Goal: Information Seeking & Learning: Check status

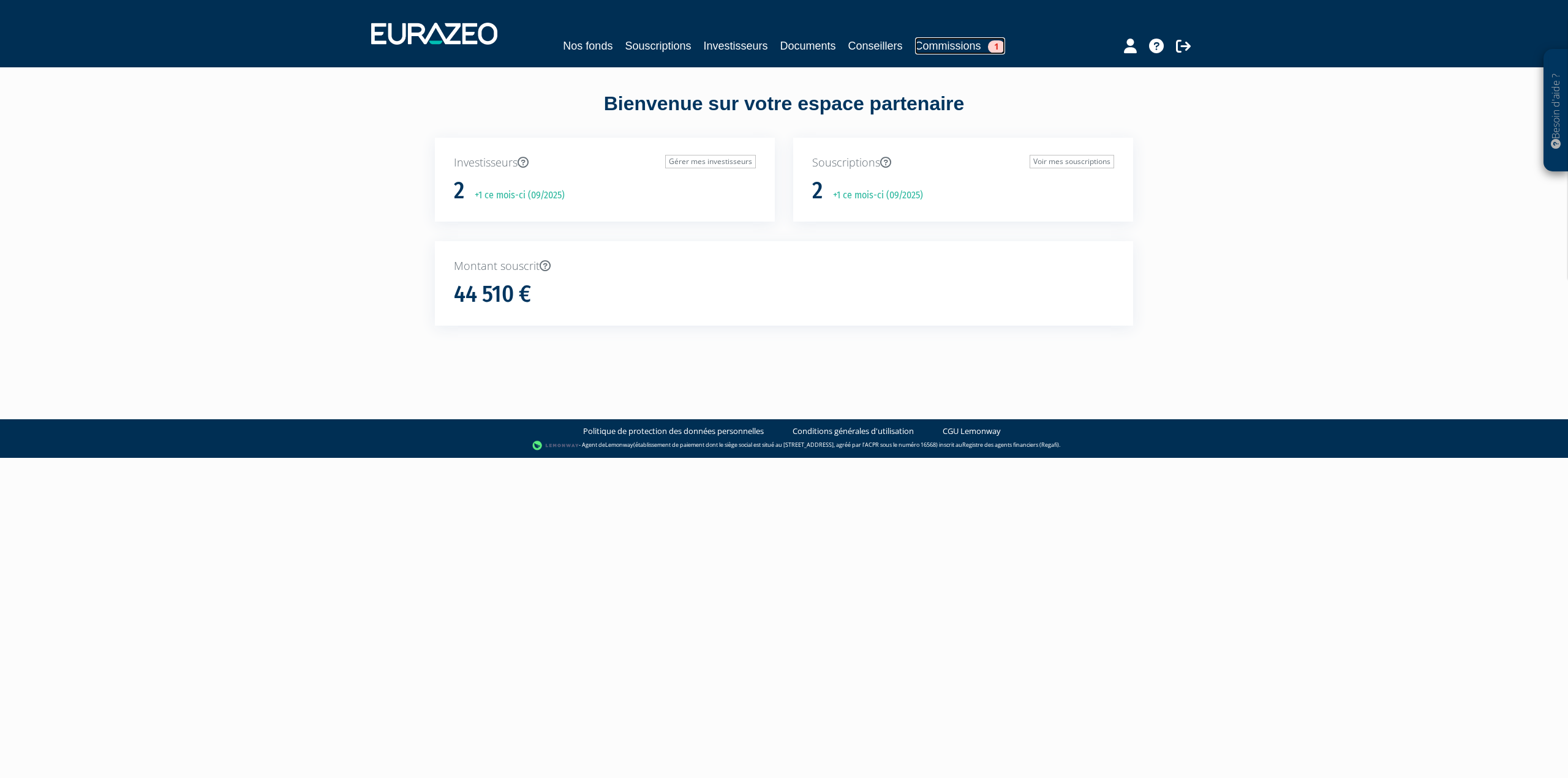
click at [959, 45] on link "Commissions 1" at bounding box center [960, 46] width 90 height 17
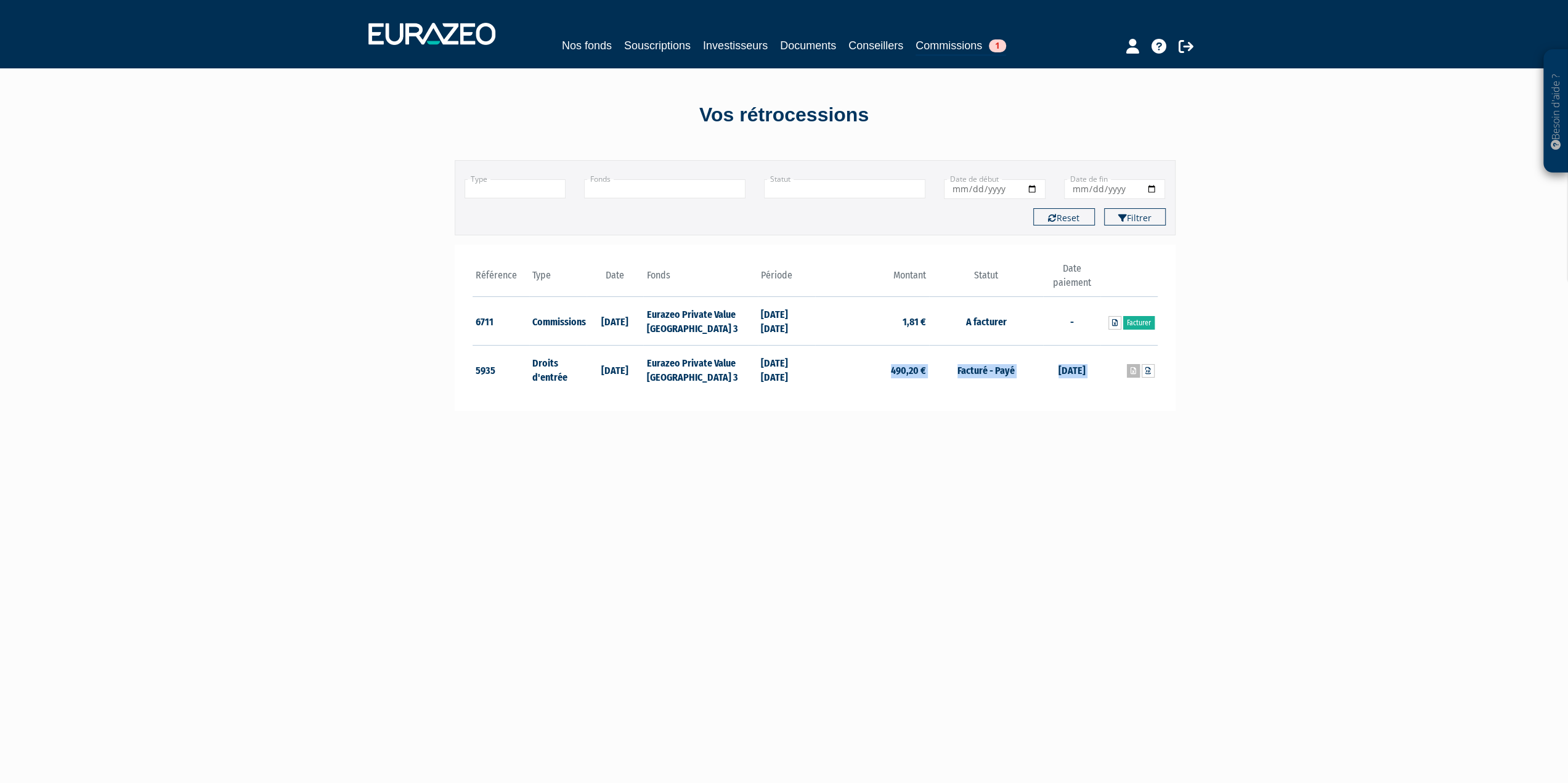
drag, startPoint x: 890, startPoint y: 368, endPoint x: 1136, endPoint y: 370, distance: 246.0
click at [1136, 370] on tr "5935 Droits d'entrée [DATE] Eurazeo Private Value [GEOGRAPHIC_DATA] 3 [DATE] [D…" at bounding box center [815, 369] width 685 height 48
click at [743, 45] on link "Investisseurs" at bounding box center [736, 46] width 65 height 18
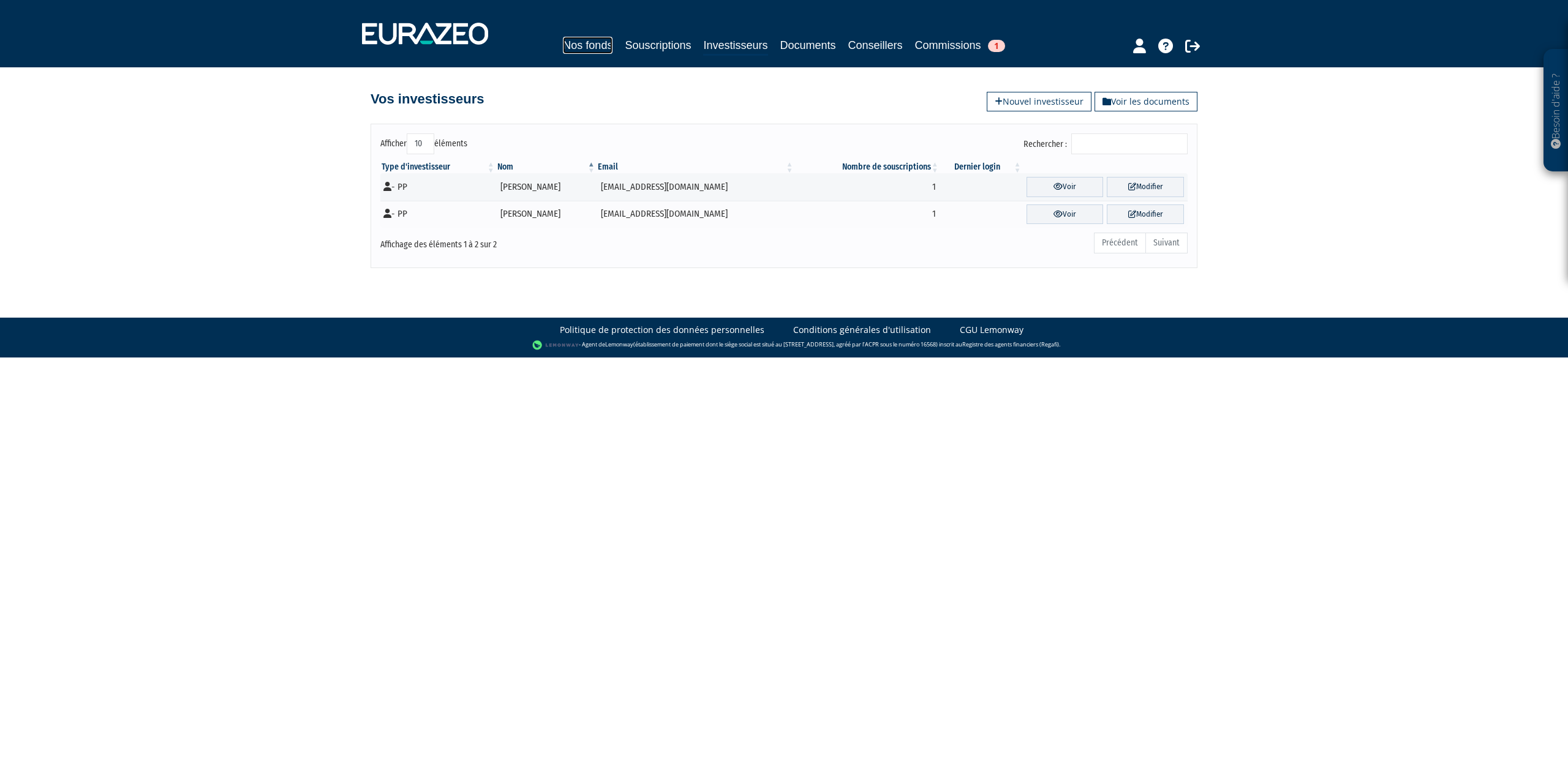
click at [567, 45] on link "Nos fonds" at bounding box center [588, 46] width 50 height 17
